Goal: Check status: Check status

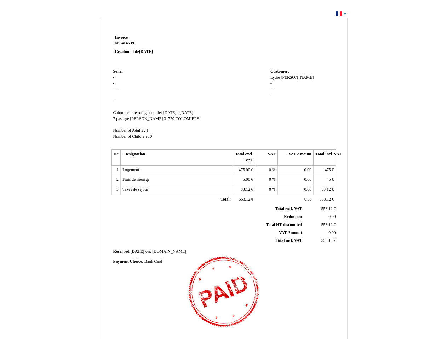
click at [121, 37] on span "Invoice" at bounding box center [121, 37] width 13 height 5
click at [128, 43] on span "6414639" at bounding box center [127, 43] width 14 height 5
click at [119, 71] on span "Seller:" at bounding box center [118, 71] width 11 height 5
click at [138, 113] on span "Colomiers - le refuge douillet" at bounding box center [137, 113] width 49 height 5
click at [193, 113] on span "[DATE] - [DATE]" at bounding box center [178, 113] width 30 height 5
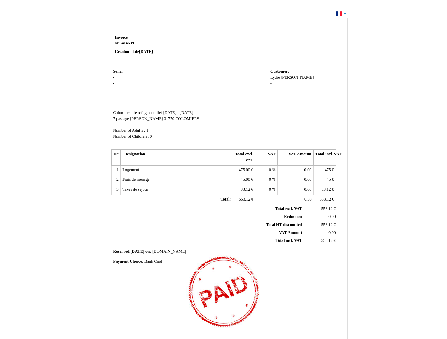
click at [131, 119] on span "7 passage [PERSON_NAME]" at bounding box center [138, 119] width 50 height 5
click at [164, 119] on span "31770" at bounding box center [169, 119] width 10 height 5
click at [175, 119] on span "COLOMIERS" at bounding box center [187, 119] width 24 height 5
click at [130, 130] on span "Number of Adults :" at bounding box center [129, 130] width 32 height 5
click at [132, 136] on span "Number of Children :" at bounding box center [131, 136] width 36 height 5
